Goal: Navigation & Orientation: Find specific page/section

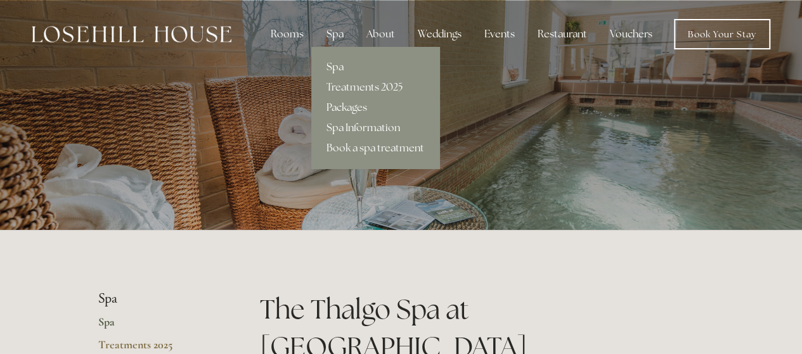
click at [336, 112] on link "Packages" at bounding box center [375, 108] width 128 height 20
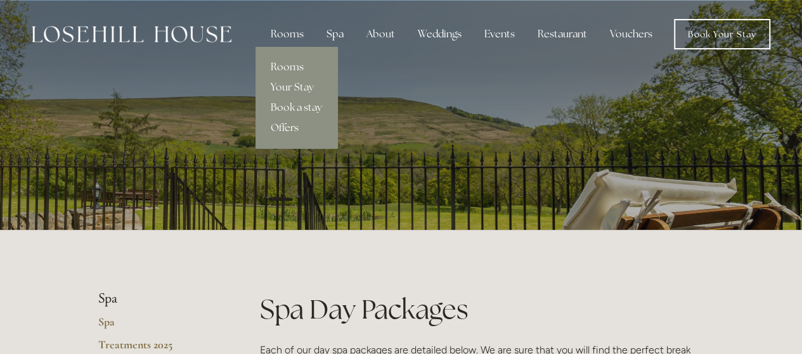
click at [297, 69] on link "Rooms" at bounding box center [297, 67] width 82 height 20
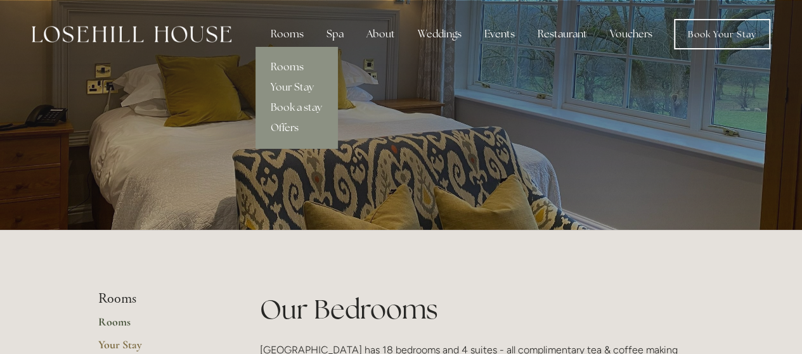
click at [293, 130] on link "Offers" at bounding box center [297, 128] width 82 height 20
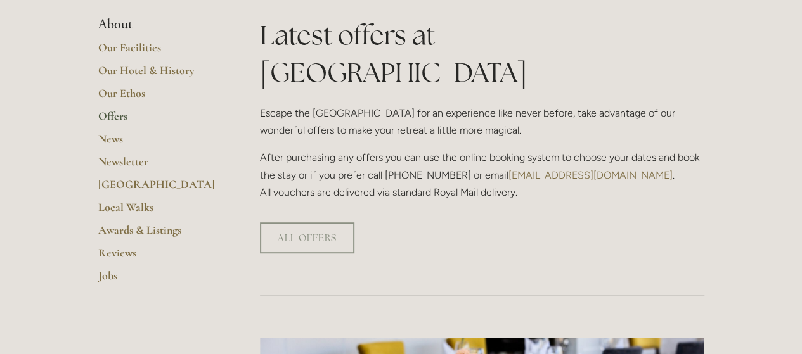
scroll to position [254, 0]
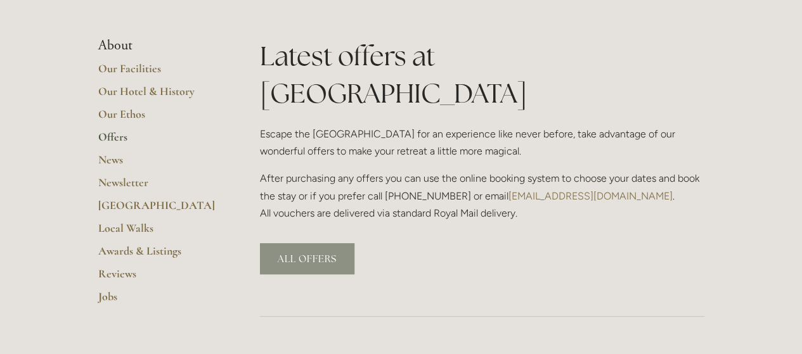
click at [297, 243] on link "ALL OFFERS" at bounding box center [307, 258] width 94 height 31
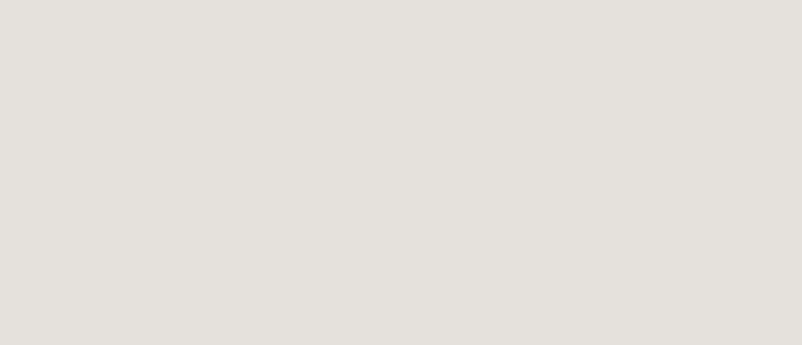
scroll to position [675, 0]
